Goal: Transaction & Acquisition: Download file/media

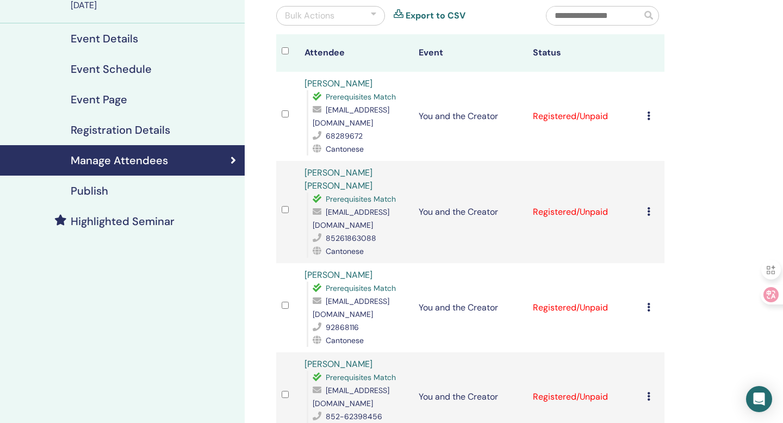
scroll to position [136, 0]
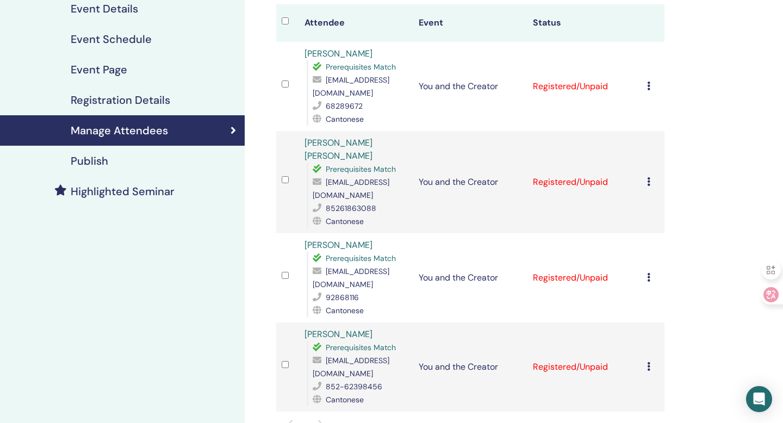
click at [650, 87] on icon at bounding box center [648, 86] width 3 height 9
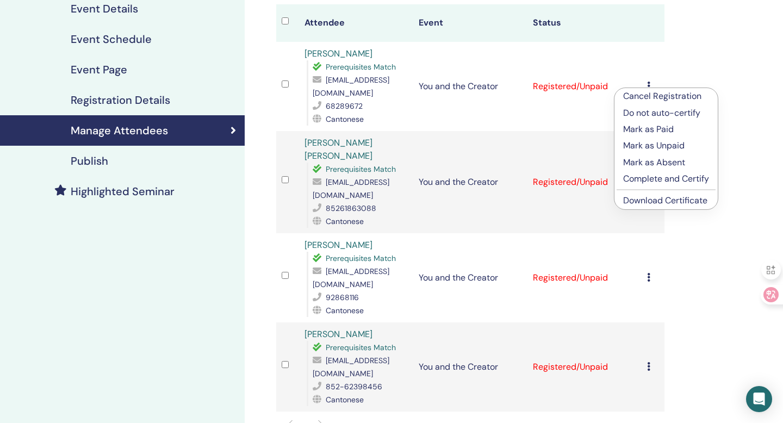
click at [657, 203] on link "Download Certificate" at bounding box center [665, 200] width 84 height 11
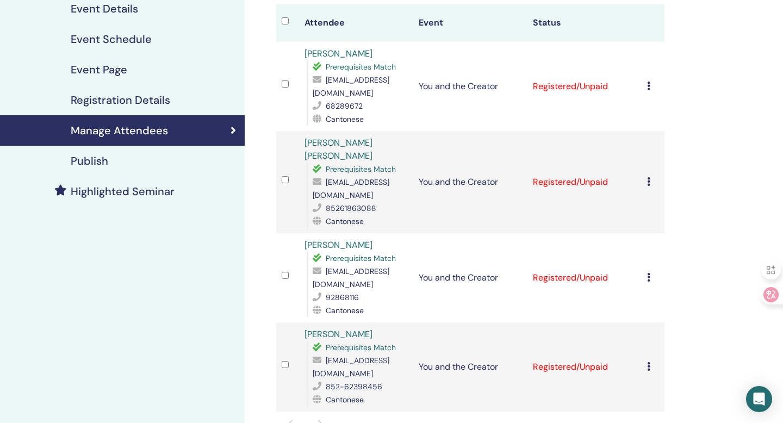
click at [647, 177] on icon at bounding box center [648, 181] width 3 height 9
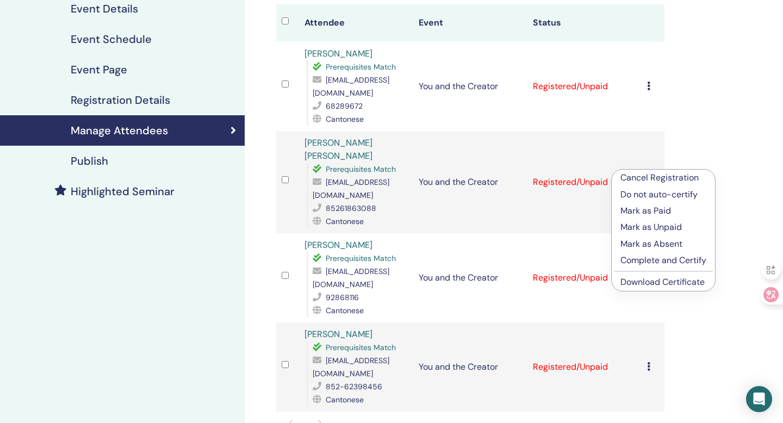
click at [647, 279] on link "Download Certificate" at bounding box center [662, 281] width 84 height 11
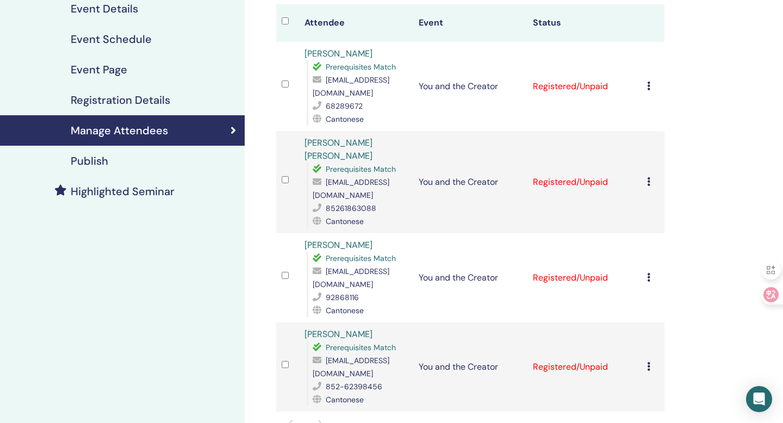
click at [649, 273] on icon at bounding box center [648, 277] width 3 height 9
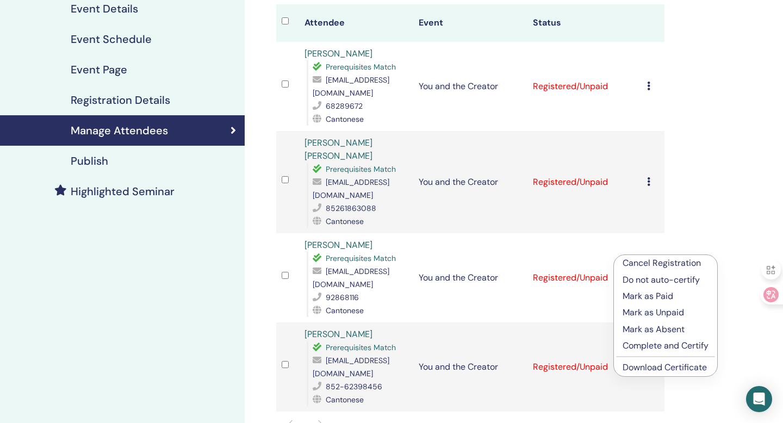
click at [650, 365] on link "Download Certificate" at bounding box center [664, 366] width 84 height 11
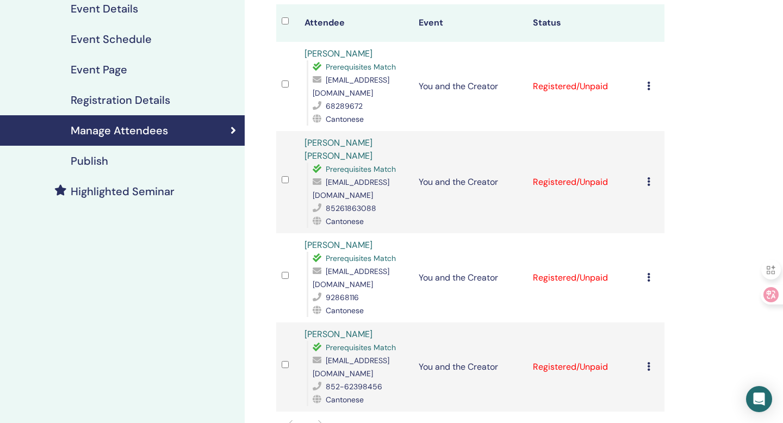
click at [648, 327] on td "Cancel Registration Do not auto-certify Mark as Paid Mark as Unpaid Mark as Abs…" at bounding box center [652, 366] width 23 height 89
click at [648, 362] on icon at bounding box center [648, 366] width 3 height 9
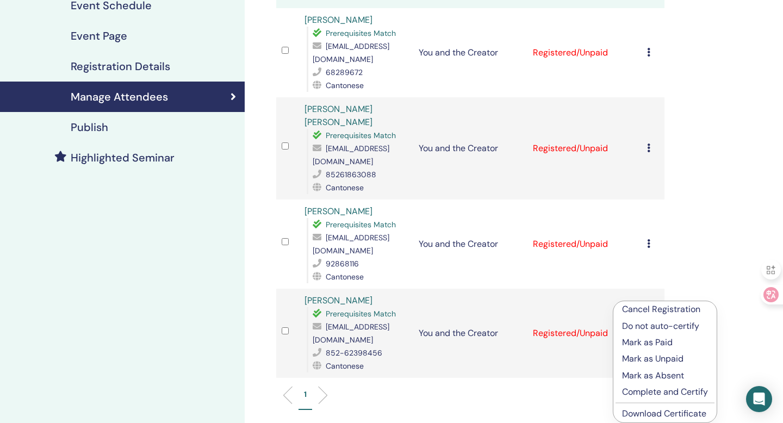
scroll to position [177, 0]
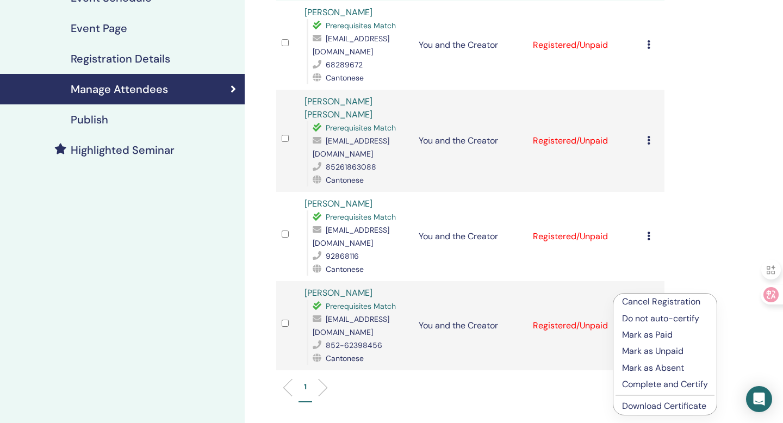
click at [643, 406] on link "Download Certificate" at bounding box center [664, 405] width 84 height 11
